Goal: Check status

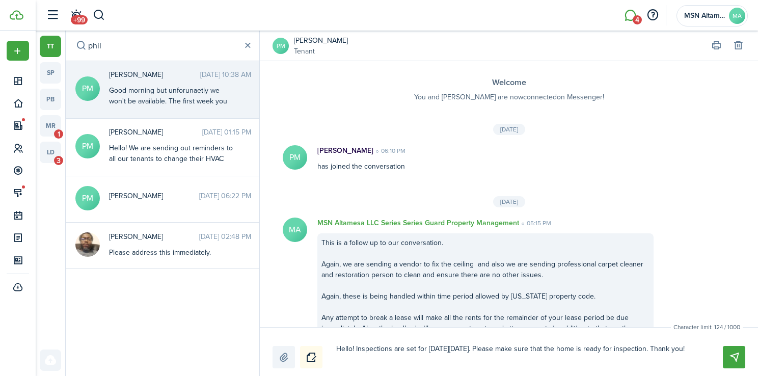
scroll to position [1439, 0]
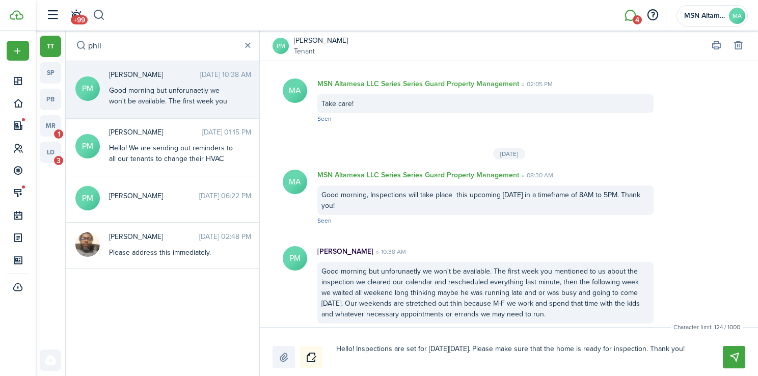
click at [102, 15] on button "button" at bounding box center [99, 15] width 13 height 17
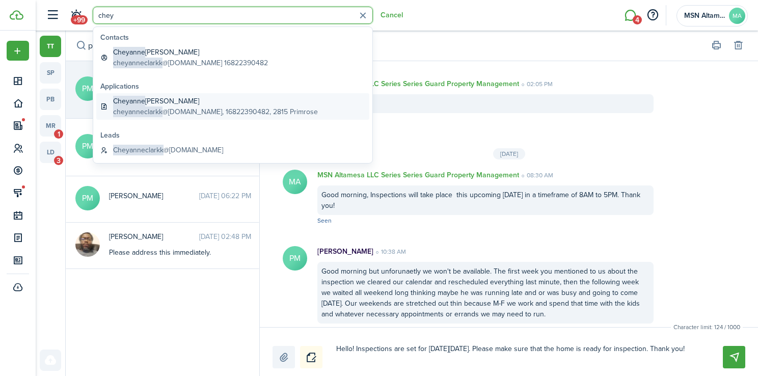
type input "chey"
click at [172, 100] on global-search-item-title "[PERSON_NAME]" at bounding box center [215, 101] width 205 height 11
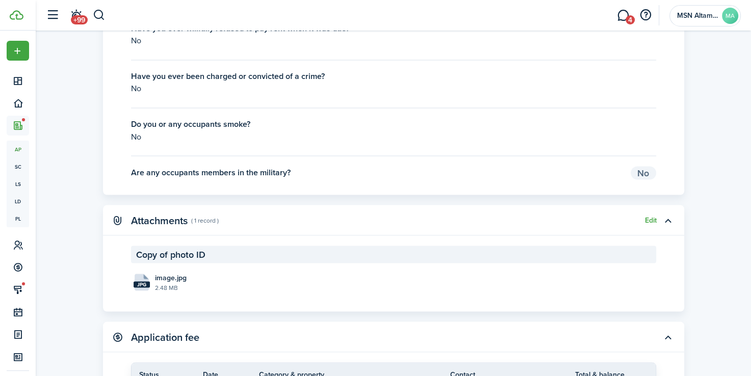
scroll to position [1749, 0]
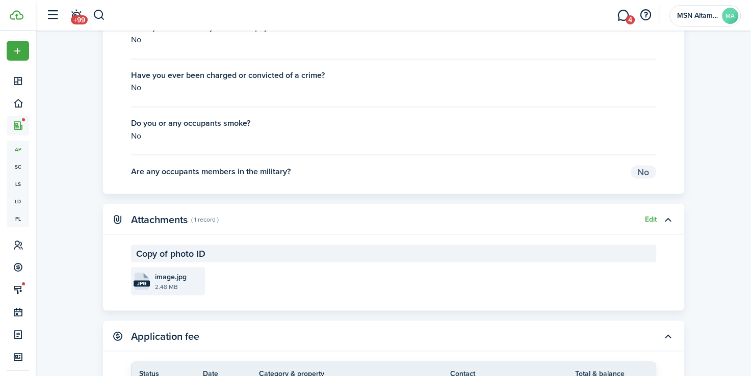
click at [151, 295] on file "jpg image.jpg 2.48 MB" at bounding box center [168, 281] width 74 height 28
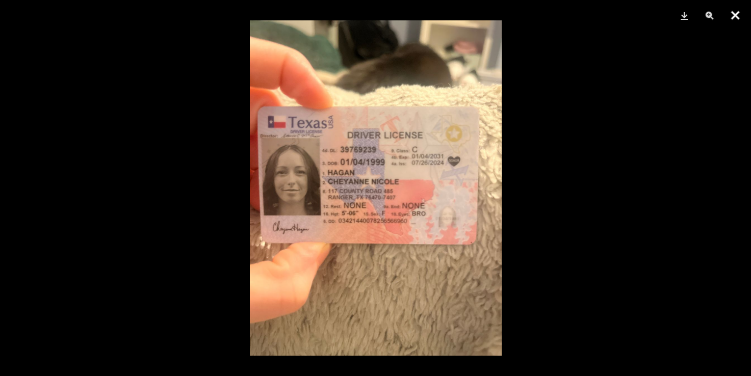
click at [734, 16] on button "Close" at bounding box center [734, 15] width 25 height 31
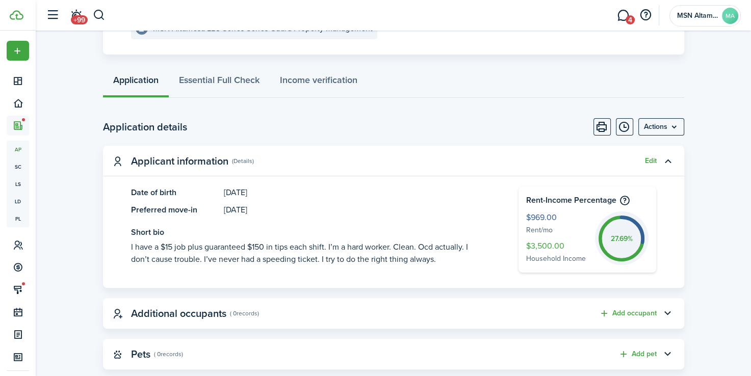
scroll to position [0, 0]
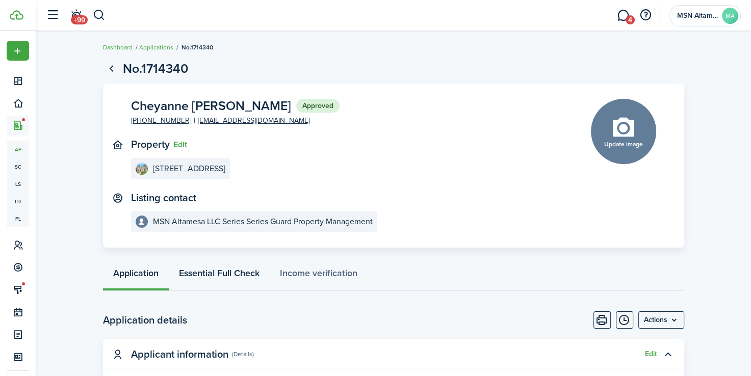
click at [252, 276] on link "Essential Full Check" at bounding box center [219, 275] width 101 height 31
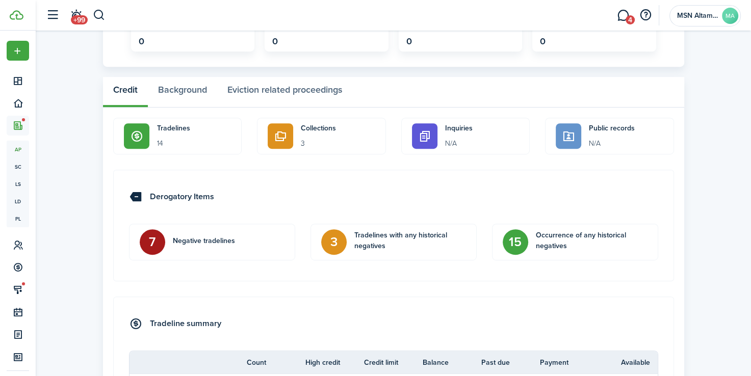
scroll to position [537, 0]
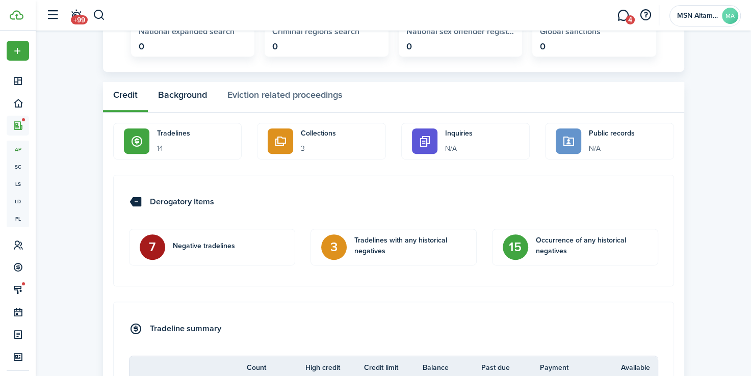
click at [189, 103] on button "Background" at bounding box center [182, 97] width 69 height 31
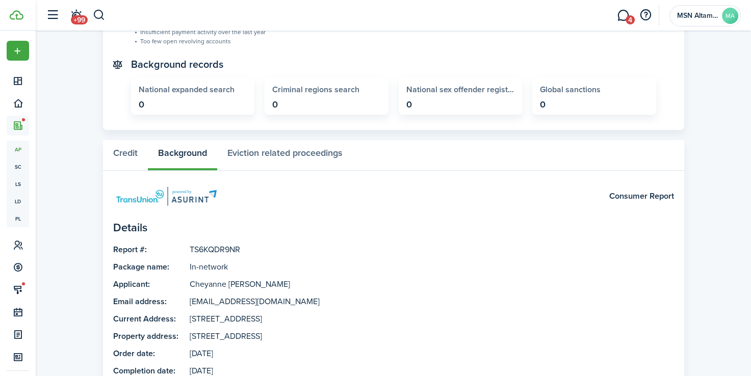
scroll to position [477, 0]
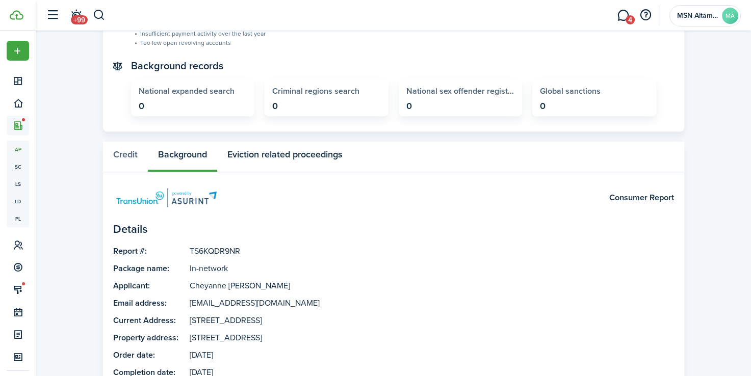
click at [297, 152] on button "Eviction related proceedings" at bounding box center [284, 157] width 135 height 31
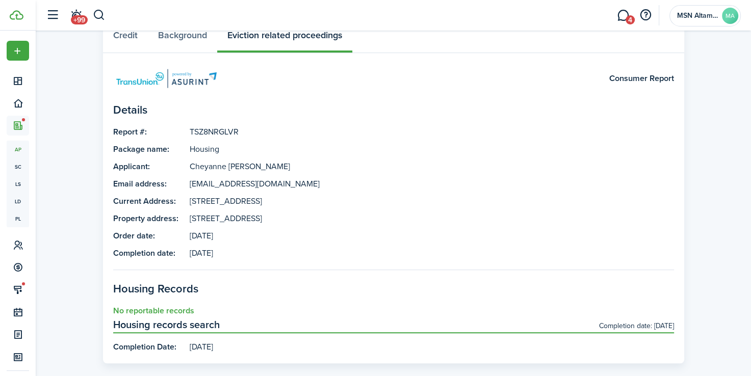
scroll to position [612, 0]
